Goal: Contribute content: Contribute content

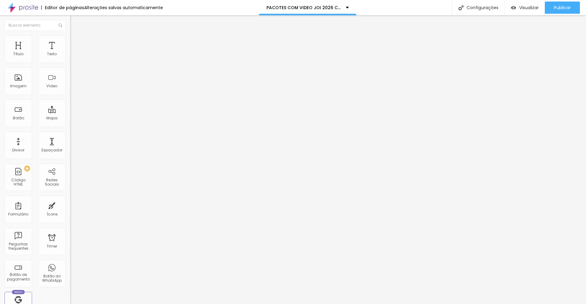
click at [73, 57] on icon "button" at bounding box center [75, 55] width 4 height 4
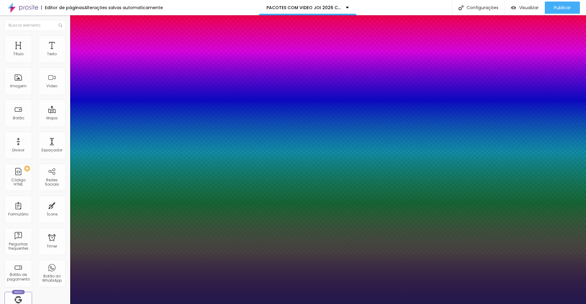
type input "1"
type input "20"
type input "1"
type input "21"
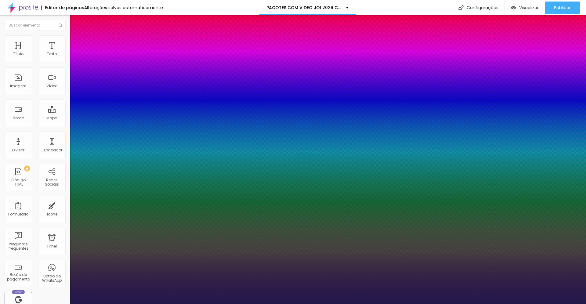
type input "21"
type input "1"
type input "22"
type input "1"
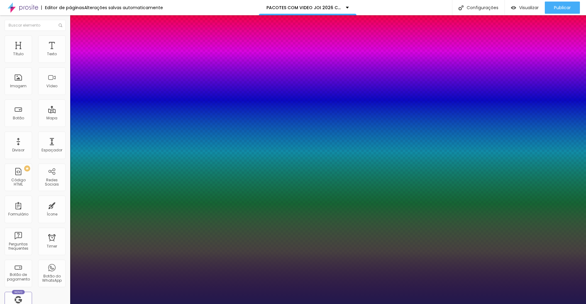
type input "23"
type input "1"
type input "24"
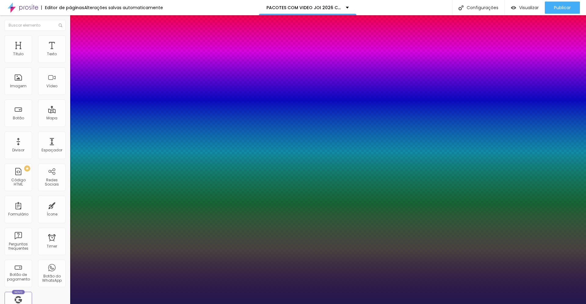
type input "1"
type input "25"
type input "1"
type input "26"
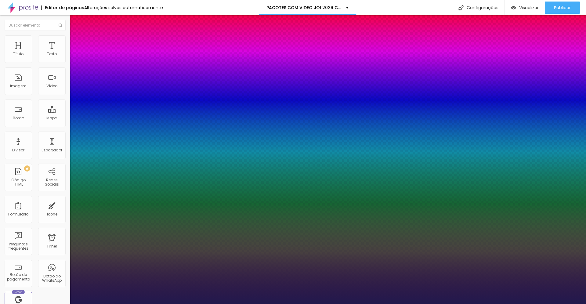
type input "26"
type input "1"
type input "27"
type input "1"
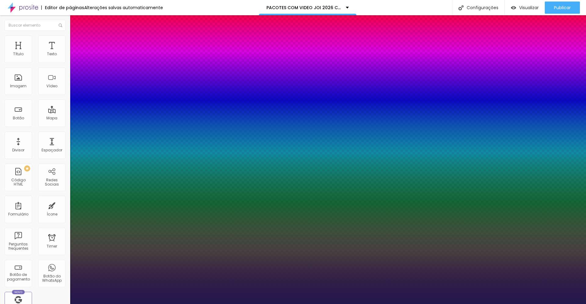
type input "28"
type input "1"
type input "29"
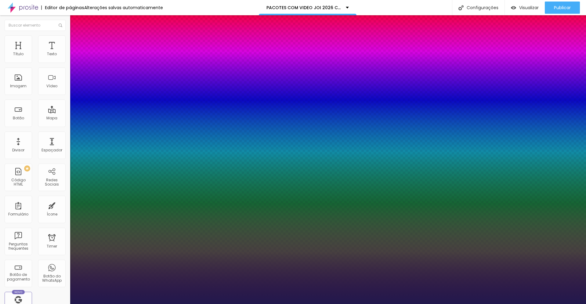
type input "1"
type input "30"
type input "1"
type input "31"
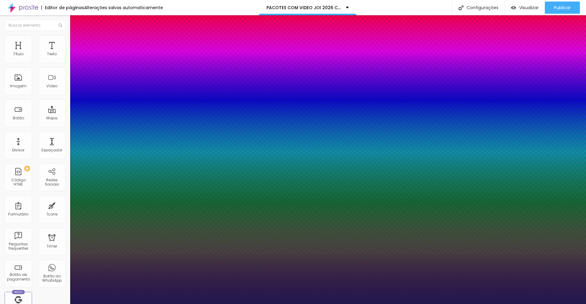
type input "31"
type input "1"
type input "32"
type input "1"
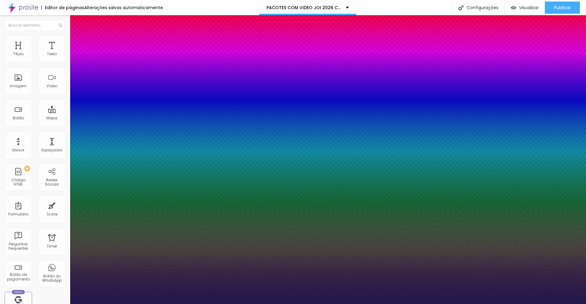
type input "34"
type input "1"
type input "35"
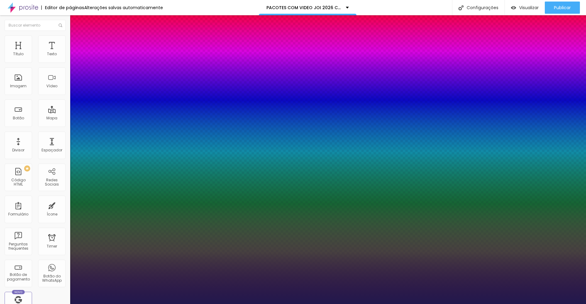
type input "1"
type input "37"
type input "1"
type input "42"
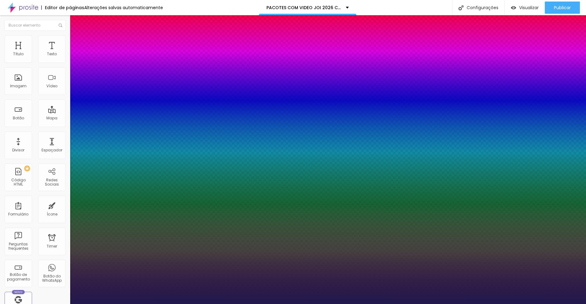
type input "42"
type input "1"
type input "43"
type input "1"
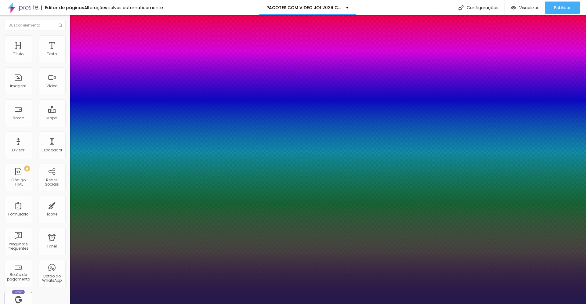
type input "44"
type input "1"
type input "45"
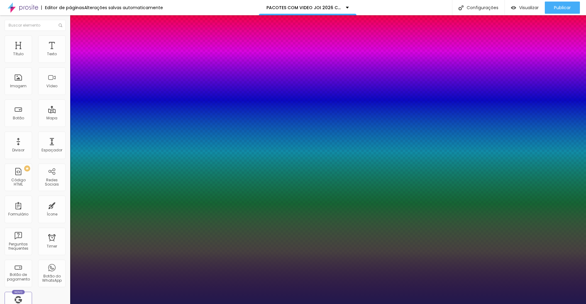
type input "1"
type input "46"
type input "1"
type input "47"
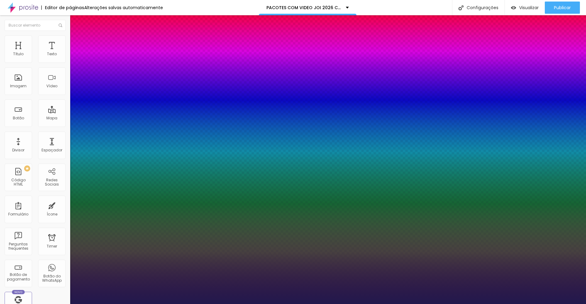
type input "47"
type input "1"
type input "48"
type input "1"
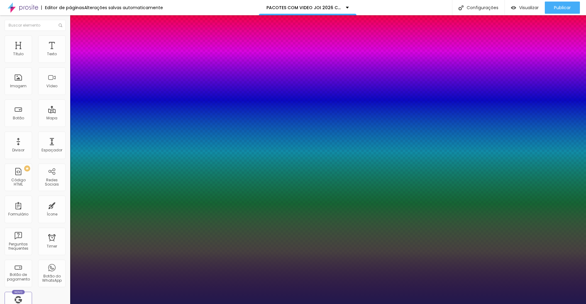
type input "49"
type input "1"
type input "50"
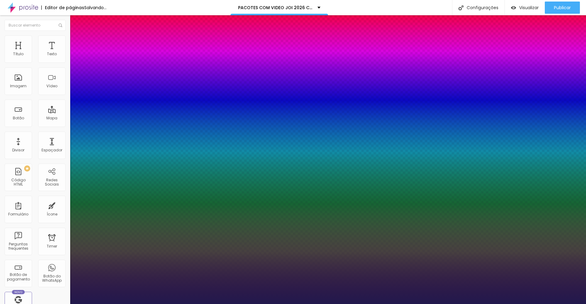
type input "1"
type input "53"
type input "1"
type input "54"
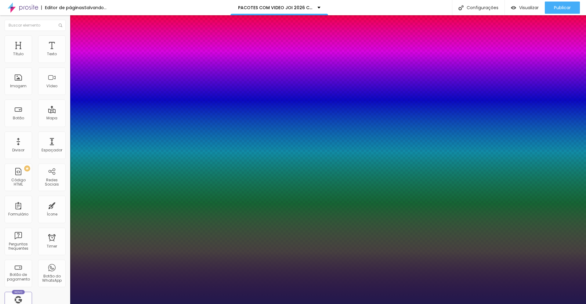
type input "54"
type input "1"
type input "55"
type input "1"
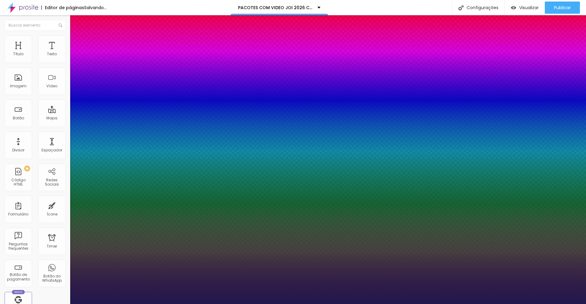
type input "56"
type input "1"
drag, startPoint x: 82, startPoint y: 104, endPoint x: 101, endPoint y: 106, distance: 19.3
type input "56"
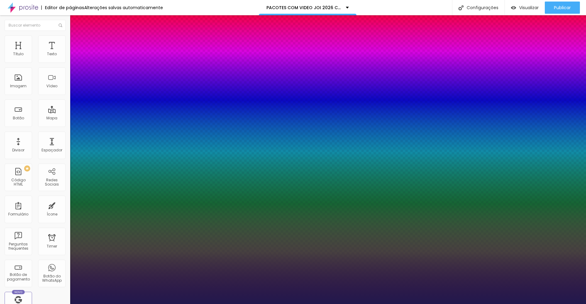
click at [306, 304] on div at bounding box center [293, 304] width 586 height 0
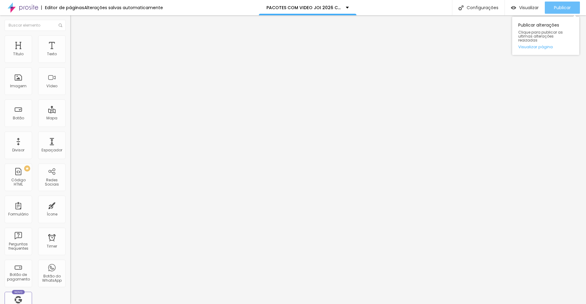
click at [566, 10] on span "Publicar" at bounding box center [562, 7] width 17 height 5
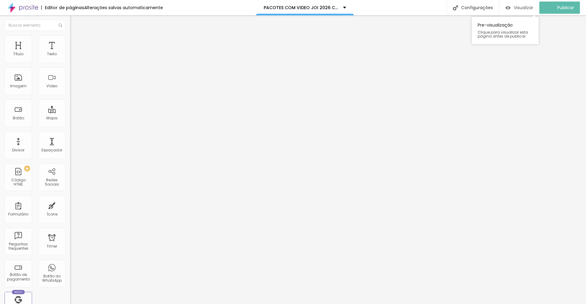
click at [525, 8] on span "Visualizar" at bounding box center [523, 7] width 20 height 5
click at [73, 88] on icon "button" at bounding box center [75, 87] width 4 height 4
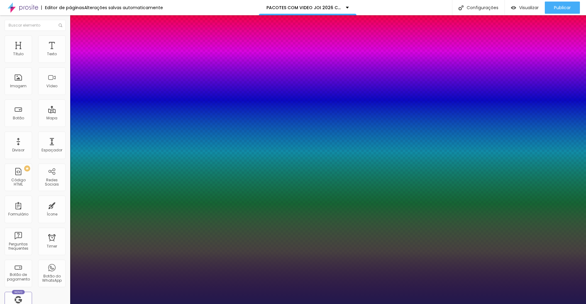
type input "1"
type input "32"
type input "1"
type input "33"
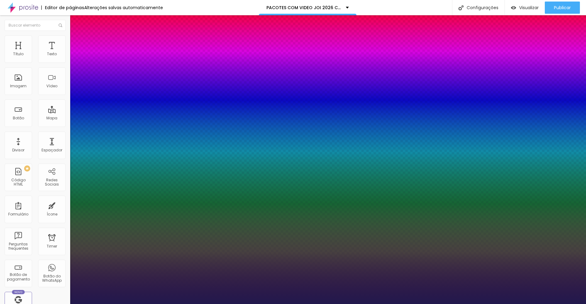
type input "33"
type input "1"
type input "38"
type input "1"
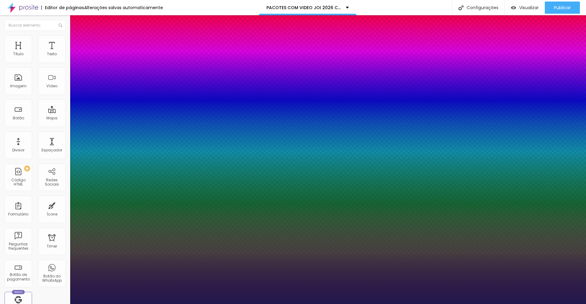
type input "40"
type input "1"
type input "42"
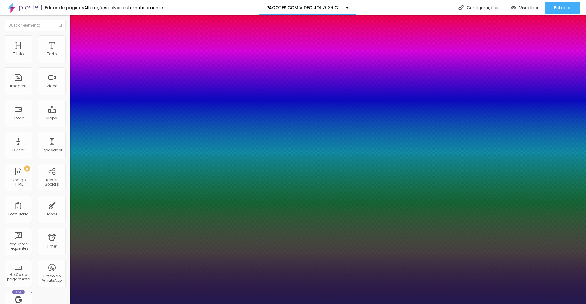
type input "1"
type input "43"
type input "1"
type input "44"
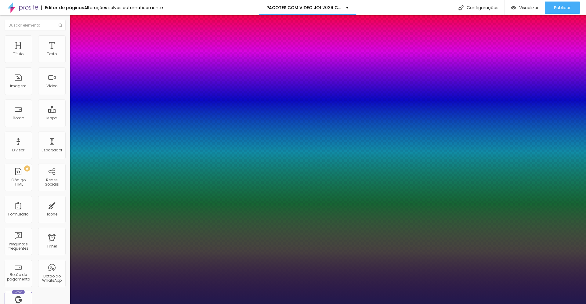
type input "44"
type input "1"
type input "45"
type input "1"
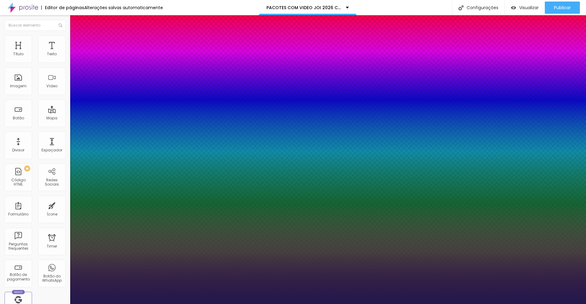
type input "46"
type input "1"
type input "48"
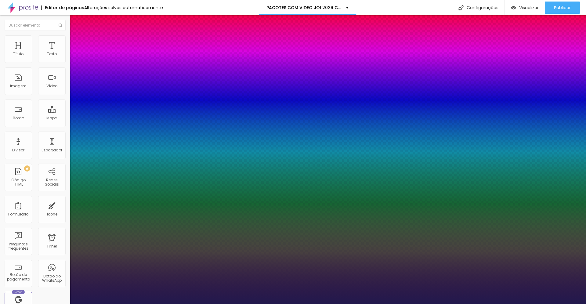
type input "1"
type input "49"
type input "1"
type input "50"
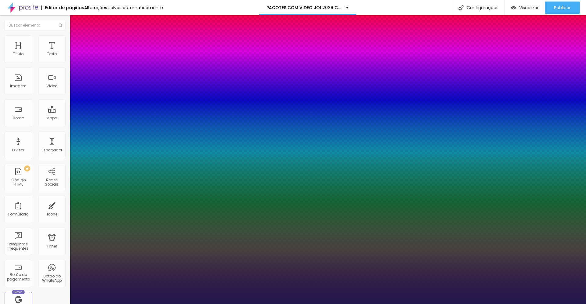
type input "50"
type input "1"
type input "49"
type input "1"
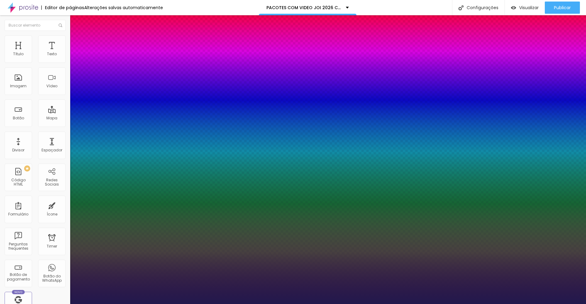
type input "47"
type input "1"
type input "46"
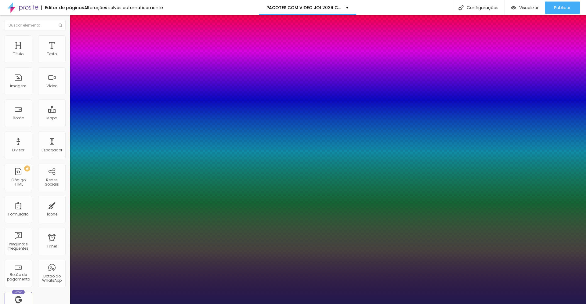
type input "1"
type input "45"
type input "1"
type input "44"
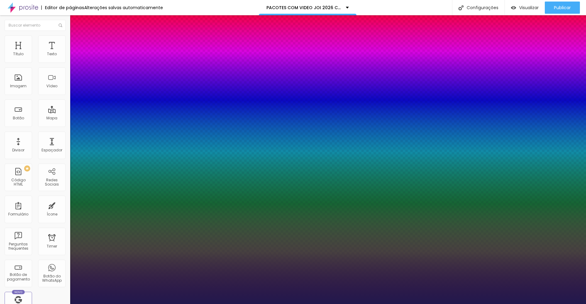
type input "44"
type input "1"
type input "43"
type input "1"
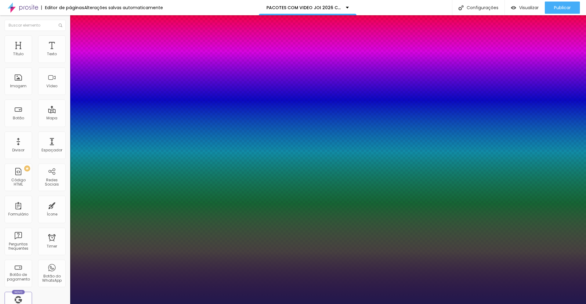
drag, startPoint x: 90, startPoint y: 171, endPoint x: 95, endPoint y: 172, distance: 5.6
type input "43"
type input "1"
click at [239, 304] on div at bounding box center [293, 304] width 586 height 0
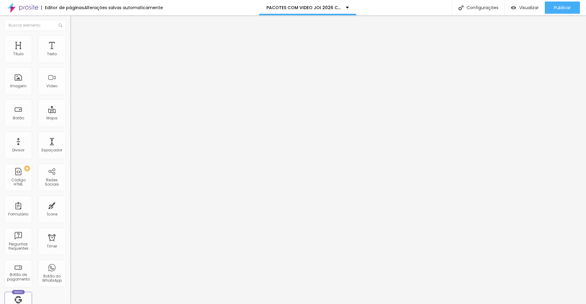
click at [73, 57] on icon "button" at bounding box center [75, 55] width 4 height 4
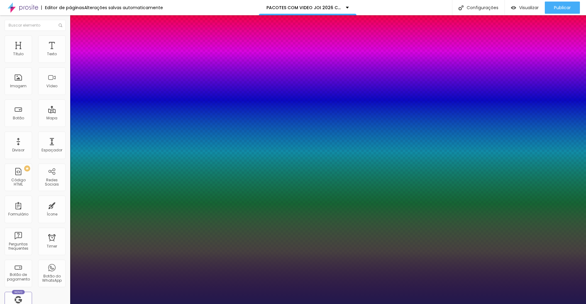
type input "1"
type input "20"
type input "1"
type input "21"
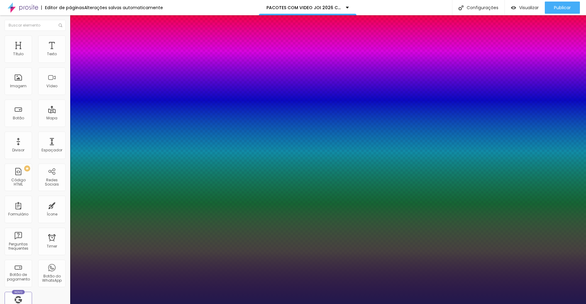
type input "21"
type input "1"
type input "22"
type input "1"
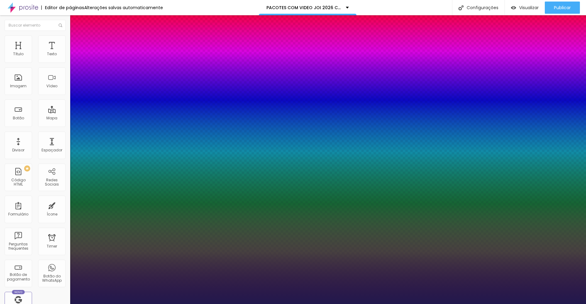
type input "23"
type input "1"
type input "24"
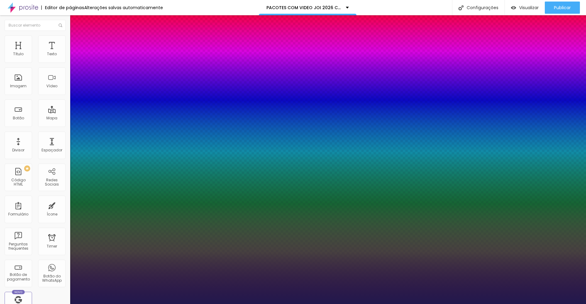
type input "1"
type input "25"
type input "1"
type input "26"
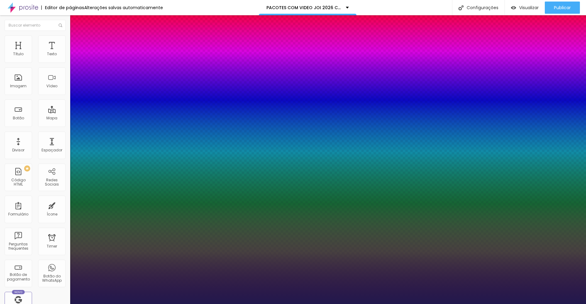
type input "26"
type input "1"
type input "27"
type input "1"
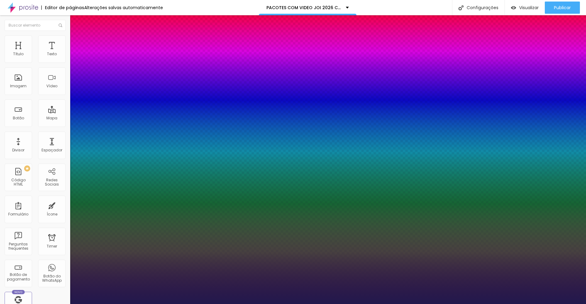
type input "28"
type input "1"
type input "29"
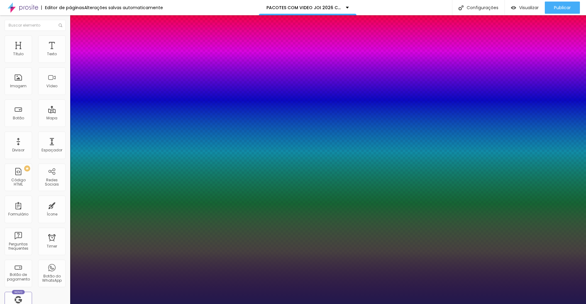
type input "1"
type input "30"
type input "1"
type input "31"
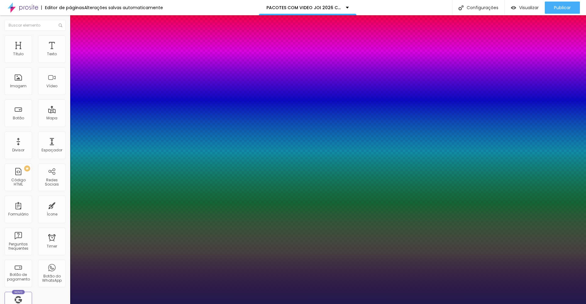
type input "31"
type input "1"
type input "32"
type input "1"
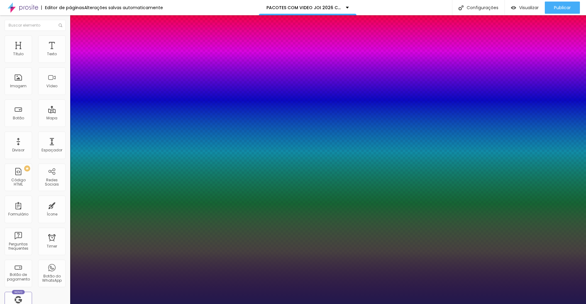
type input "33"
type input "1"
type input "34"
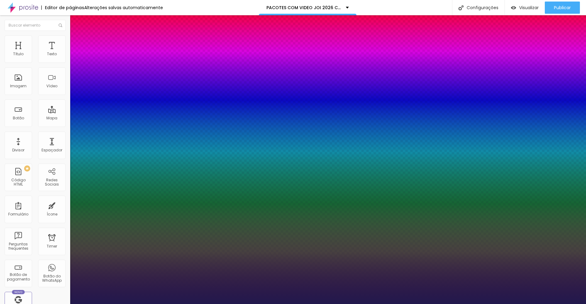
type input "1"
type input "35"
type input "1"
type input "36"
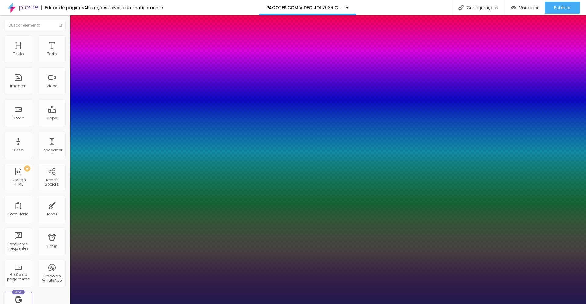
type input "36"
type input "1"
type input "37"
drag, startPoint x: 83, startPoint y: 103, endPoint x: 95, endPoint y: 104, distance: 12.2
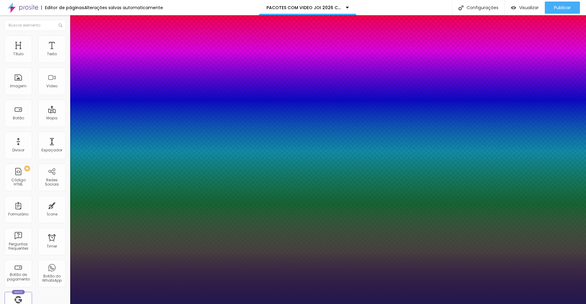
click at [200, 304] on div at bounding box center [293, 304] width 586 height 0
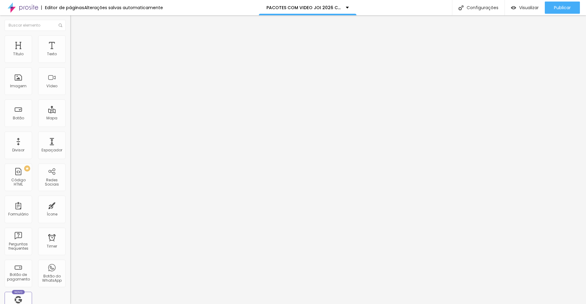
click at [70, 52] on span "Adicionar imagem" at bounding box center [89, 49] width 39 height 5
click at [76, 42] on span "Estilo" at bounding box center [80, 39] width 9 height 5
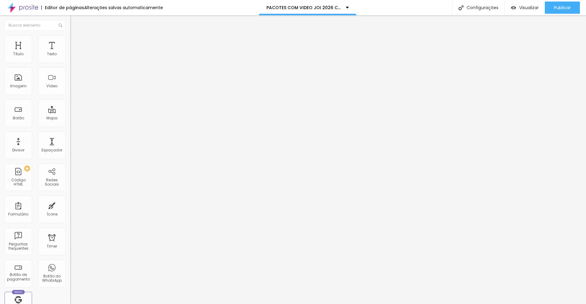
drag, startPoint x: 60, startPoint y: 66, endPoint x: 13, endPoint y: 66, distance: 47.3
click at [70, 63] on input "range" at bounding box center [89, 60] width 39 height 5
click at [556, 8] on span "Publicar" at bounding box center [562, 7] width 17 height 5
click at [554, 7] on span "Publicar" at bounding box center [562, 7] width 17 height 5
click at [532, 7] on span "Visualizar" at bounding box center [523, 7] width 20 height 5
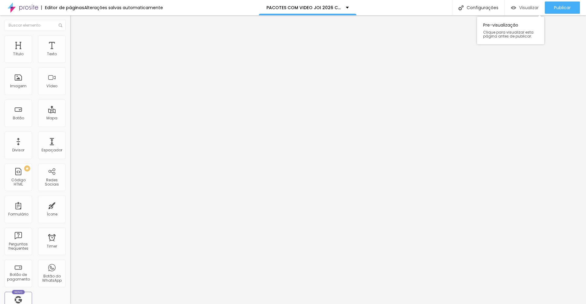
click at [530, 8] on span "Visualizar" at bounding box center [529, 7] width 20 height 5
click at [558, 9] on span "Publicar" at bounding box center [562, 7] width 17 height 5
